Goal: Task Accomplishment & Management: Manage account settings

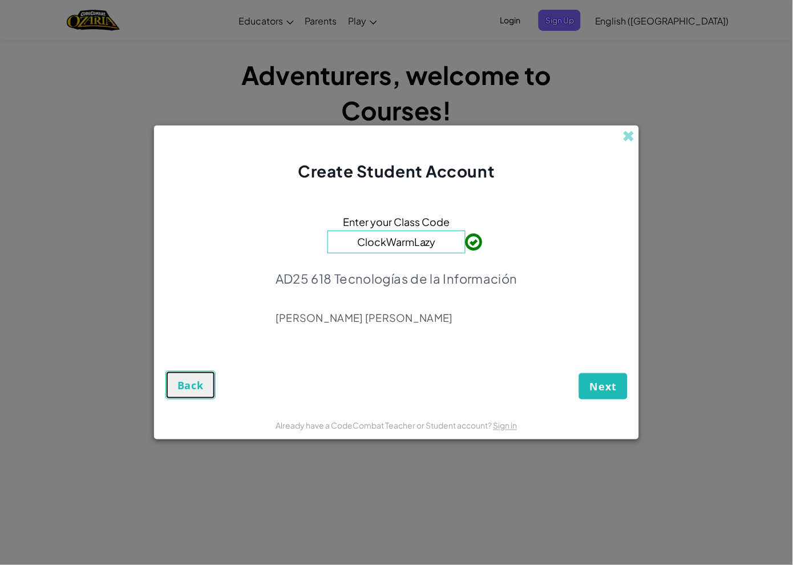
click at [197, 384] on span "Back" at bounding box center [190, 385] width 26 height 14
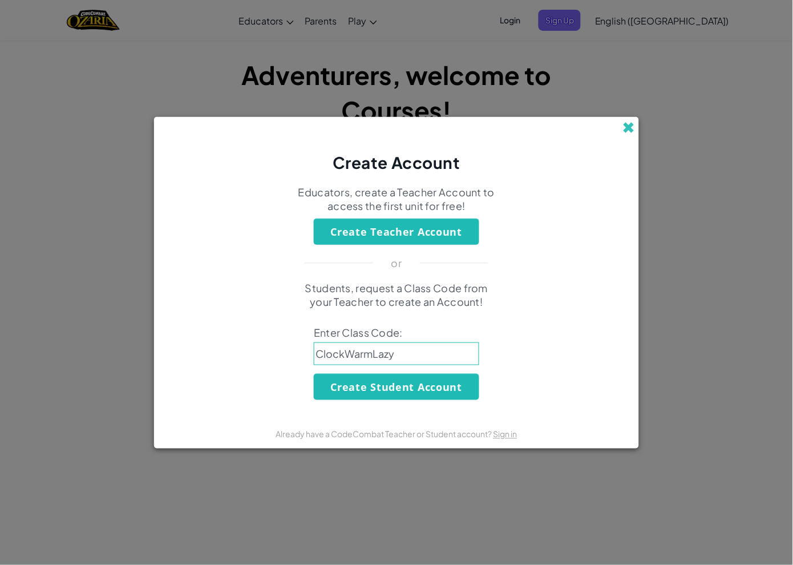
click at [629, 127] on span at bounding box center [629, 128] width 12 height 12
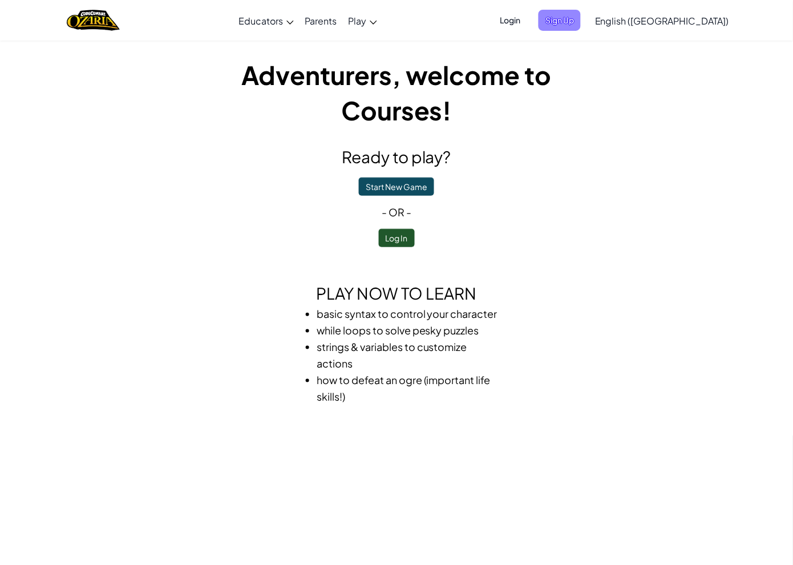
click at [581, 20] on span "Sign Up" at bounding box center [560, 20] width 42 height 21
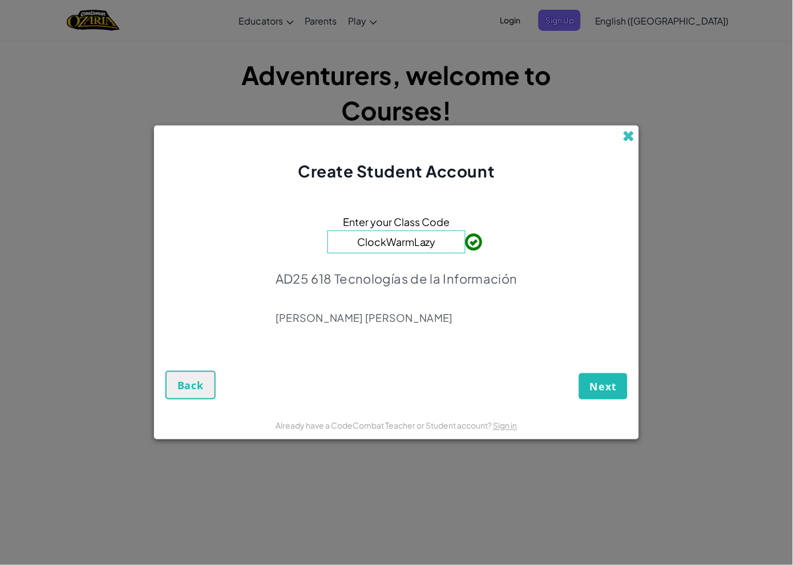
click at [623, 137] on span at bounding box center [629, 136] width 12 height 12
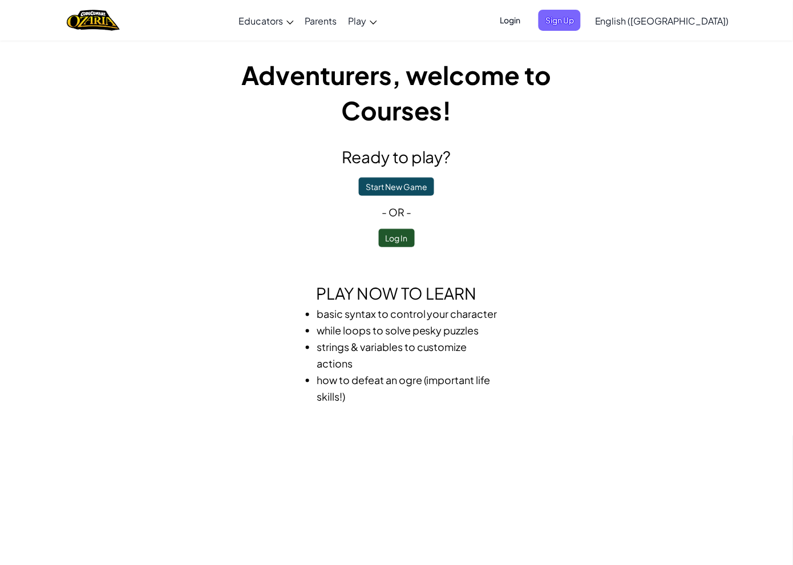
click at [527, 17] on span "Login" at bounding box center [510, 20] width 34 height 21
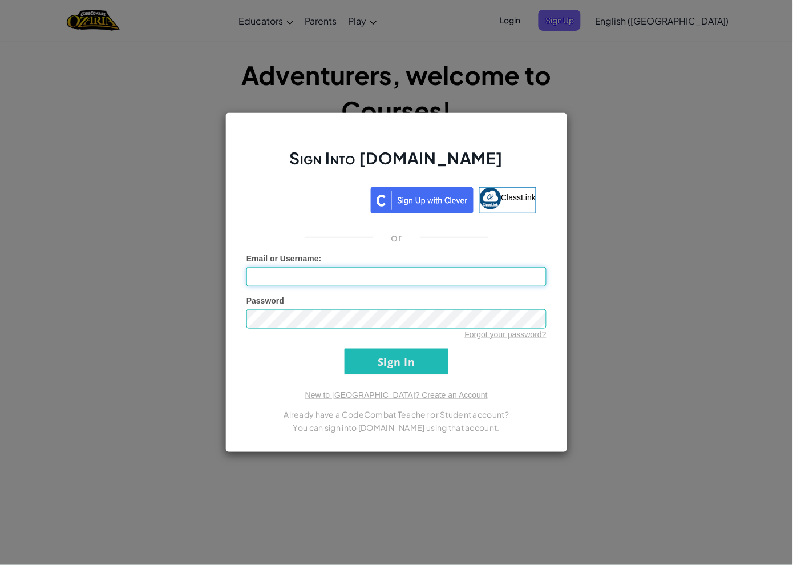
click at [389, 276] on input "Email or Username :" at bounding box center [396, 276] width 300 height 19
type input "[EMAIL_ADDRESS][DOMAIN_NAME]"
click at [269, 351] on form "Email or Username : [EMAIL_ADDRESS][DOMAIN_NAME] Password Forgot your password?…" at bounding box center [396, 314] width 300 height 122
click at [392, 357] on input "Sign In" at bounding box center [397, 362] width 104 height 26
